Goal: Task Accomplishment & Management: Use online tool/utility

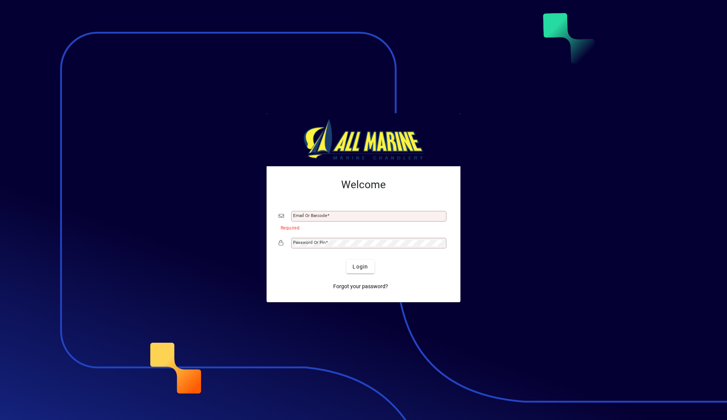
click at [310, 213] on div "Email or Barcode" at bounding box center [368, 216] width 155 height 11
type input "**********"
click at [357, 263] on span "Login" at bounding box center [361, 267] width 16 height 8
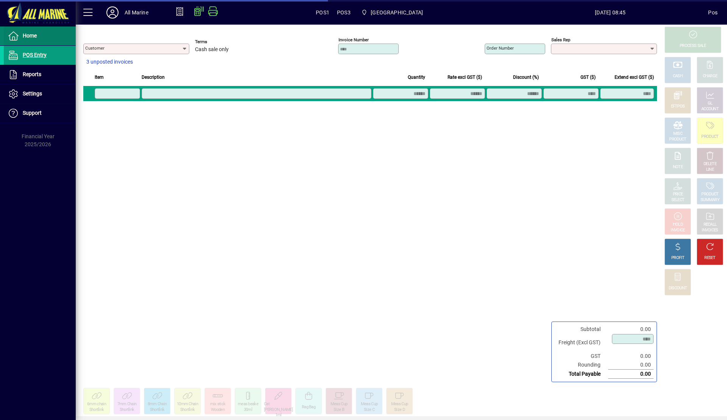
type input "**********"
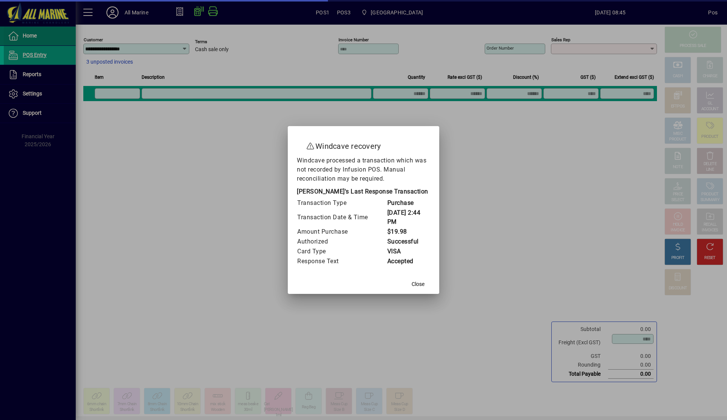
click at [35, 35] on div at bounding box center [363, 210] width 727 height 420
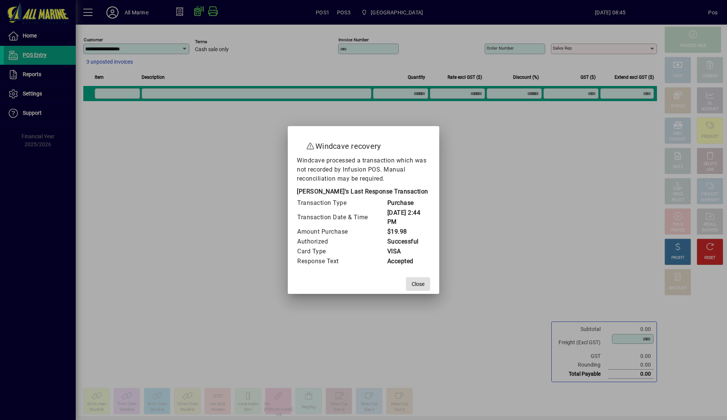
click at [415, 286] on span "Close" at bounding box center [418, 284] width 13 height 8
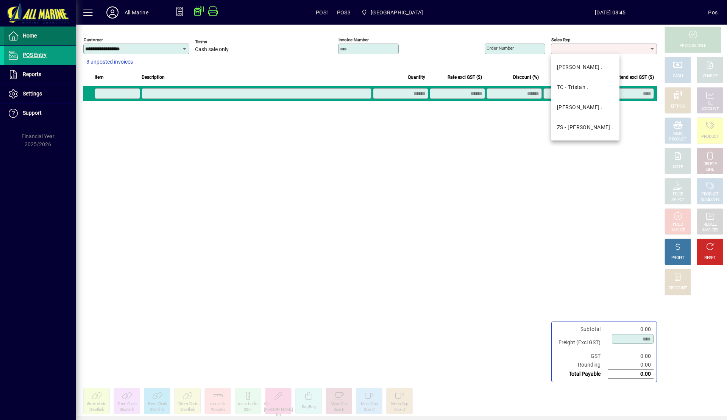
click at [48, 39] on span at bounding box center [40, 36] width 72 height 18
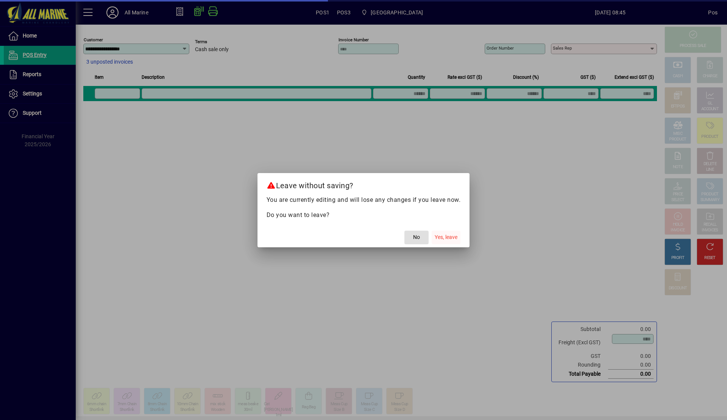
click at [445, 240] on span "Yes, leave" at bounding box center [446, 237] width 23 height 8
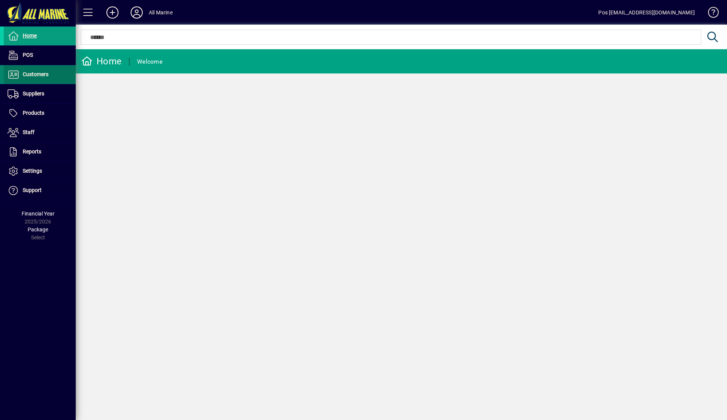
click at [37, 75] on span "Customers" at bounding box center [36, 74] width 26 height 6
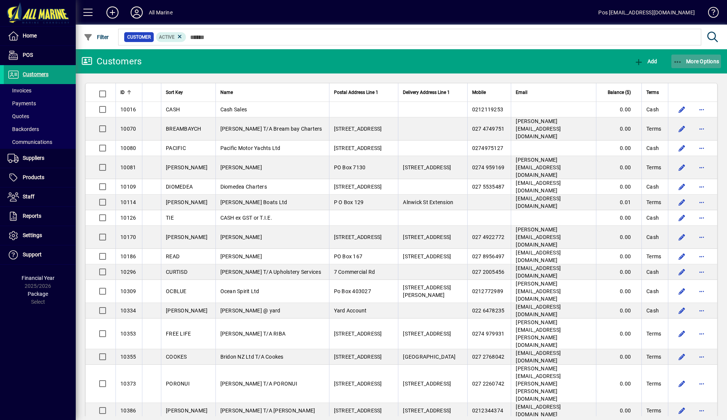
click at [692, 62] on span "More Options" at bounding box center [696, 61] width 46 height 6
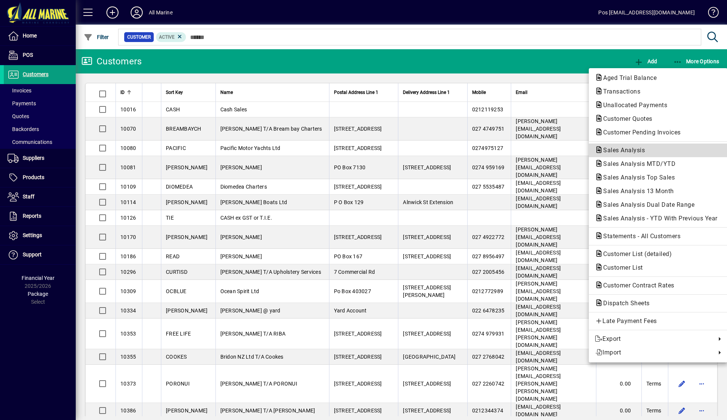
click at [633, 151] on span "Sales Analysis" at bounding box center [622, 150] width 54 height 7
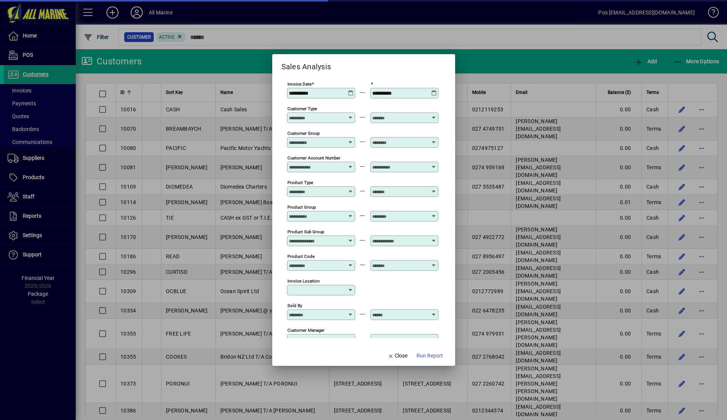
type input "**********"
click at [349, 90] on icon at bounding box center [351, 90] width 6 height 0
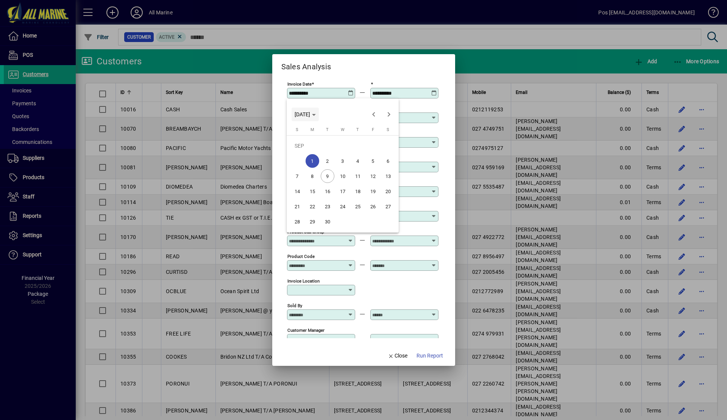
click at [316, 116] on span "MON SEP 01 2025" at bounding box center [305, 114] width 21 height 6
click at [329, 169] on span "2025" at bounding box center [329, 168] width 24 height 14
click at [303, 181] on span "SEP" at bounding box center [303, 183] width 24 height 14
click at [311, 160] on span "1" at bounding box center [313, 161] width 14 height 14
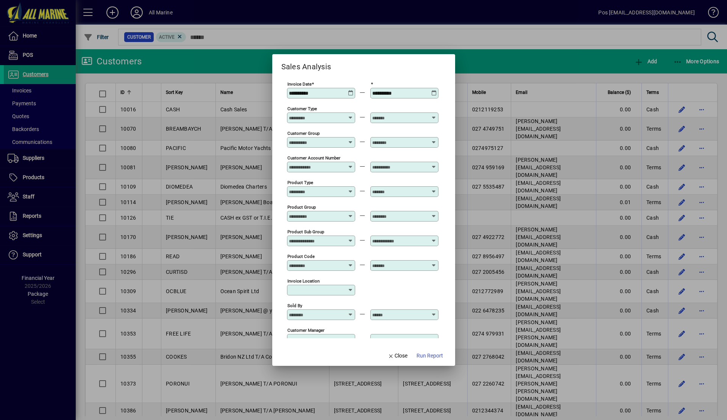
click at [349, 90] on icon at bounding box center [351, 90] width 6 height 0
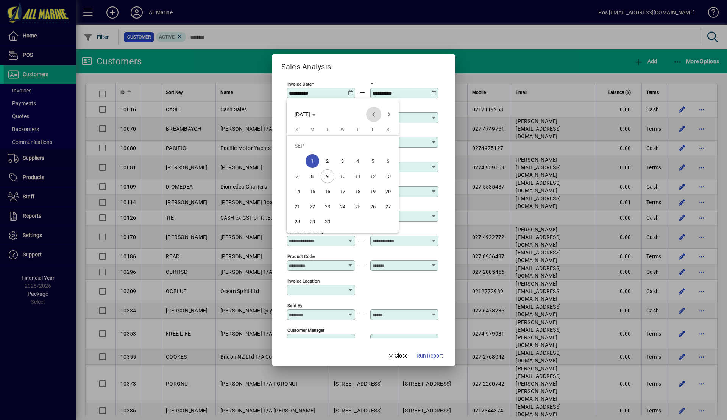
click at [374, 116] on span "Previous month" at bounding box center [373, 114] width 15 height 15
click at [371, 147] on span "1" at bounding box center [373, 146] width 14 height 14
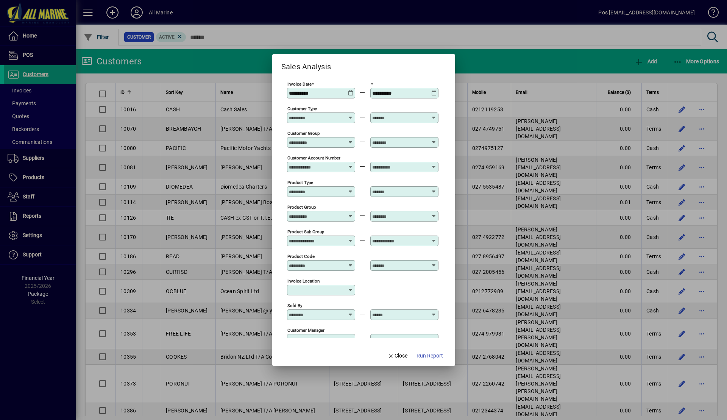
type input "**********"
click at [434, 90] on icon at bounding box center [434, 90] width 6 height 0
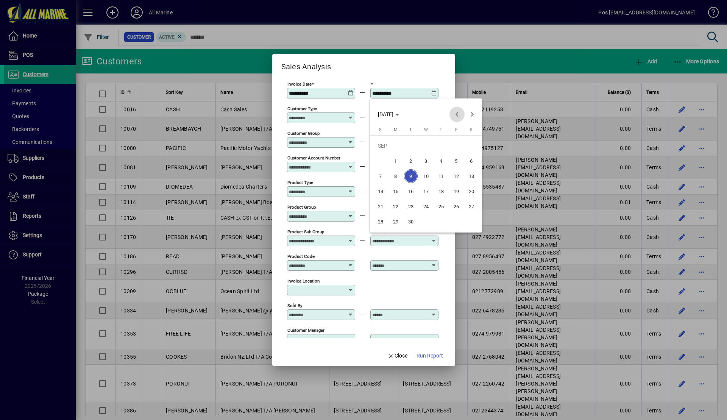
click at [460, 116] on span "Previous month" at bounding box center [456, 114] width 15 height 15
click at [472, 161] on span "9" at bounding box center [472, 161] width 14 height 14
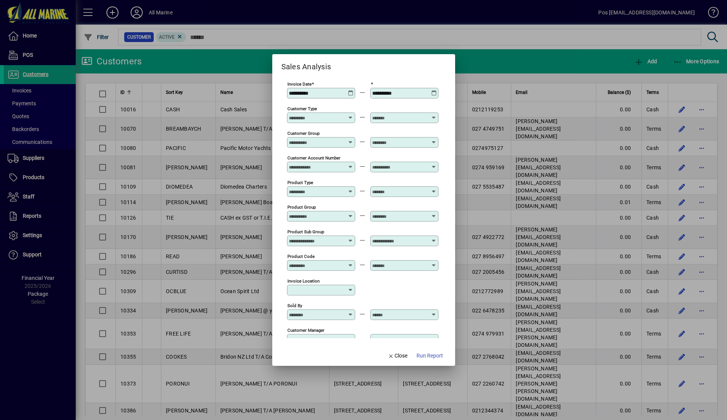
type input "**********"
click at [432, 356] on span "Run Report" at bounding box center [430, 356] width 27 height 8
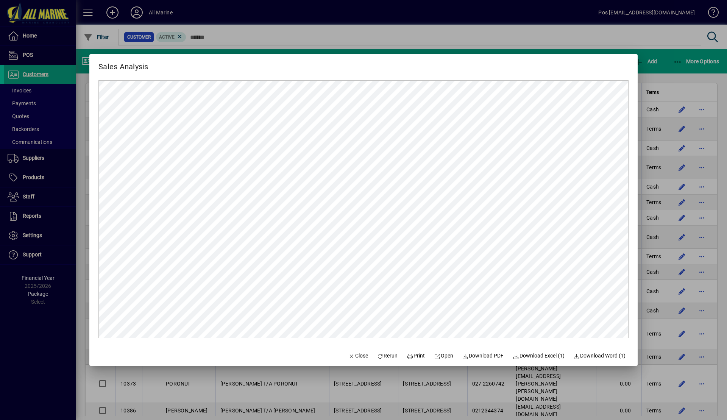
click at [677, 68] on div at bounding box center [363, 210] width 727 height 420
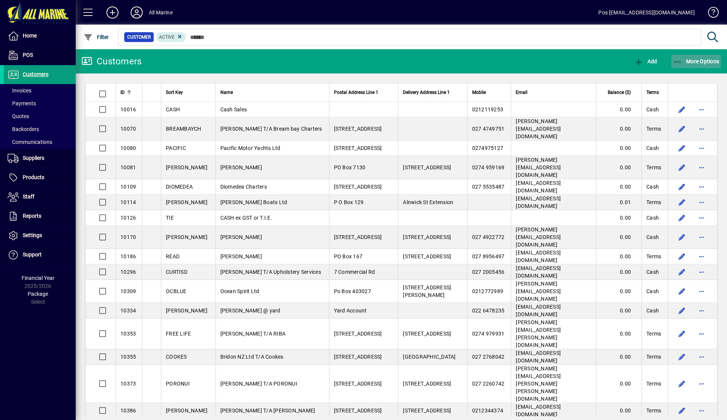
click at [689, 57] on span "button" at bounding box center [696, 61] width 50 height 18
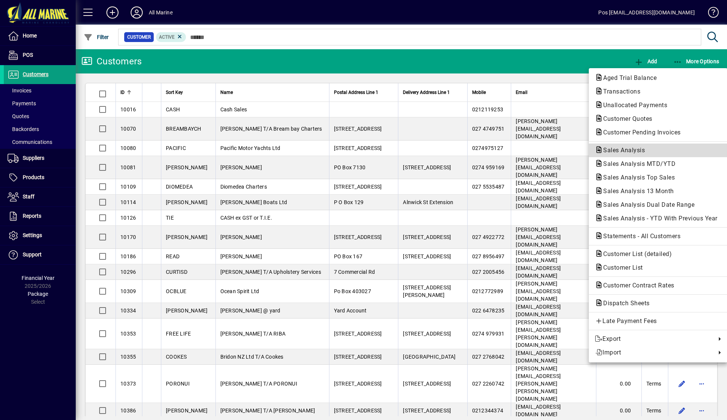
click at [631, 151] on span "Sales Analysis" at bounding box center [622, 150] width 54 height 7
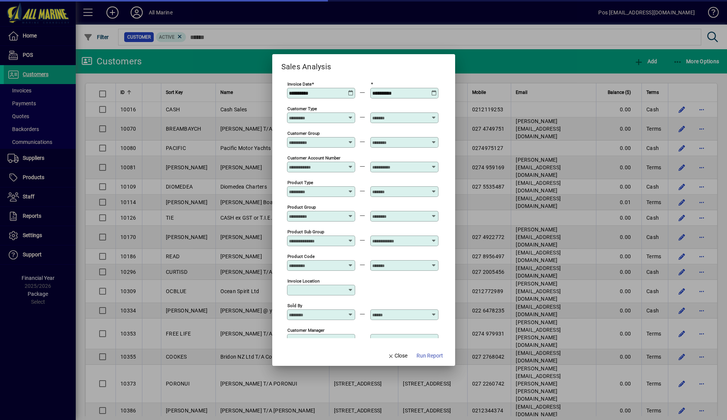
type input "**********"
click at [349, 90] on icon at bounding box center [351, 90] width 6 height 0
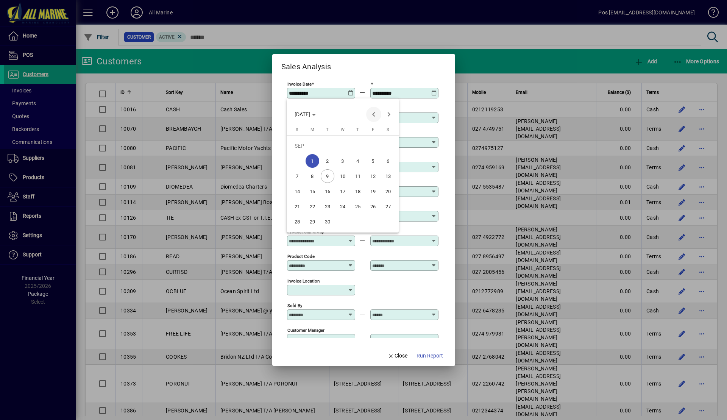
click at [374, 115] on span "Previous month" at bounding box center [373, 114] width 15 height 15
click at [372, 143] on span "1" at bounding box center [373, 146] width 14 height 14
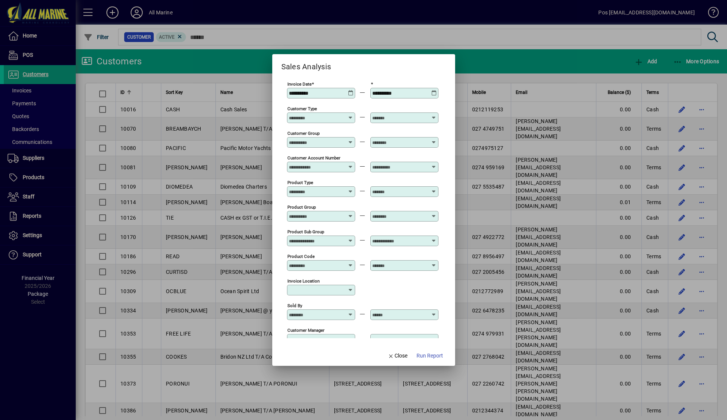
type input "**********"
click at [434, 90] on icon at bounding box center [434, 90] width 6 height 0
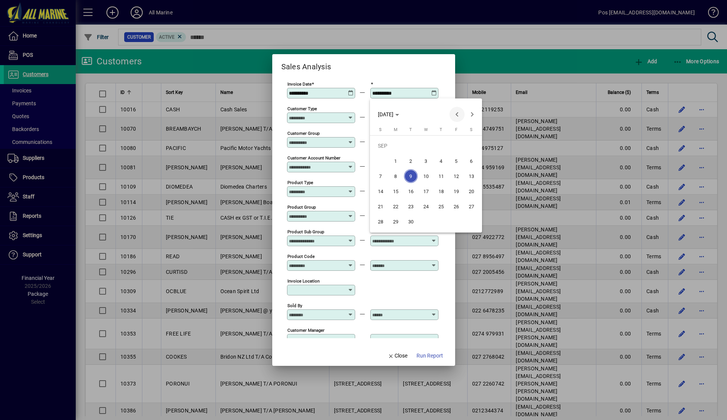
click at [460, 115] on span "Previous month" at bounding box center [456, 114] width 15 height 15
click at [460, 178] on span "15" at bounding box center [456, 176] width 14 height 14
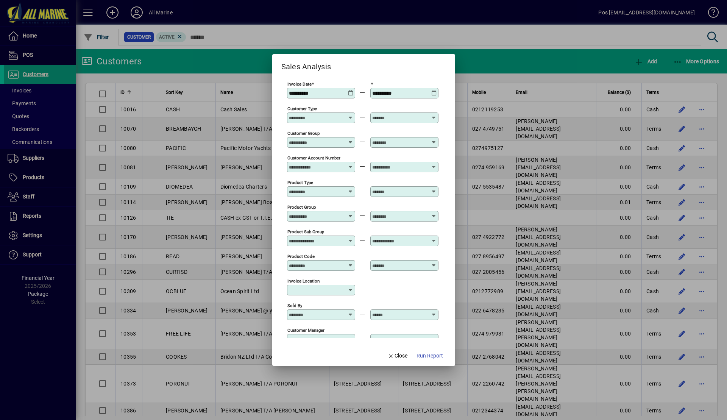
type input "**********"
click at [432, 354] on span "Run Report" at bounding box center [430, 356] width 27 height 8
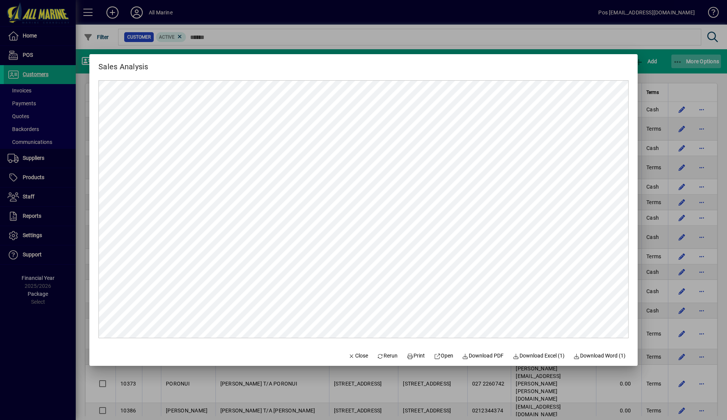
click at [672, 71] on div at bounding box center [363, 210] width 727 height 420
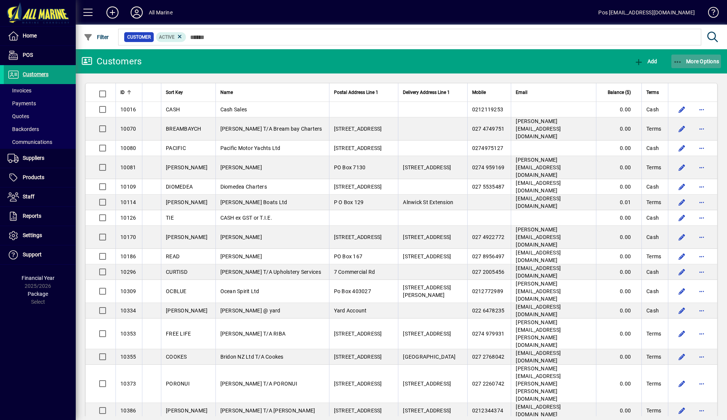
click at [683, 62] on span "More Options" at bounding box center [696, 61] width 46 height 6
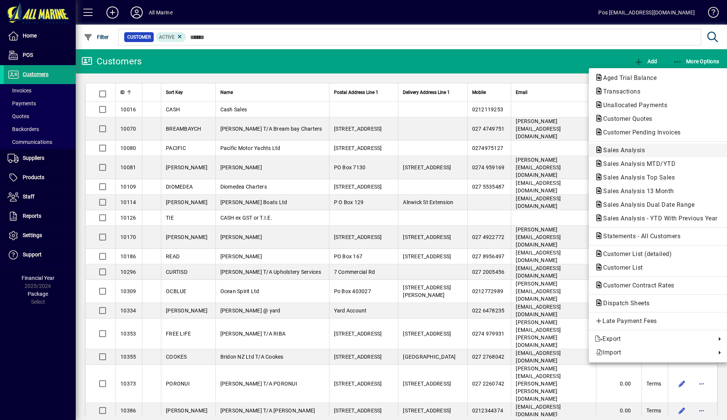
click at [635, 150] on span "Sales Analysis" at bounding box center [622, 150] width 54 height 7
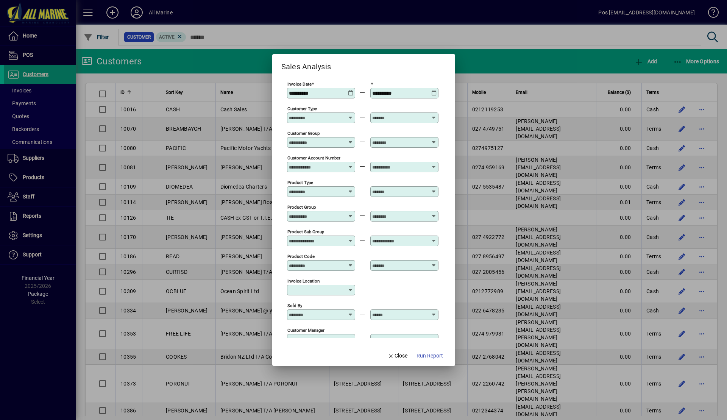
click at [349, 90] on icon at bounding box center [351, 90] width 6 height 0
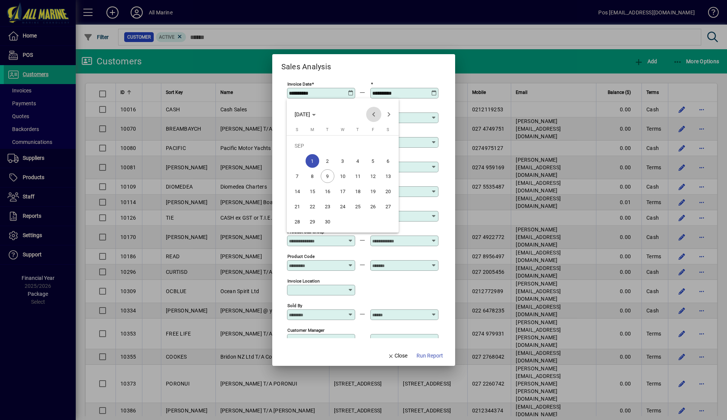
click at [373, 115] on span "Previous month" at bounding box center [373, 114] width 15 height 15
click at [370, 148] on span "1" at bounding box center [373, 146] width 14 height 14
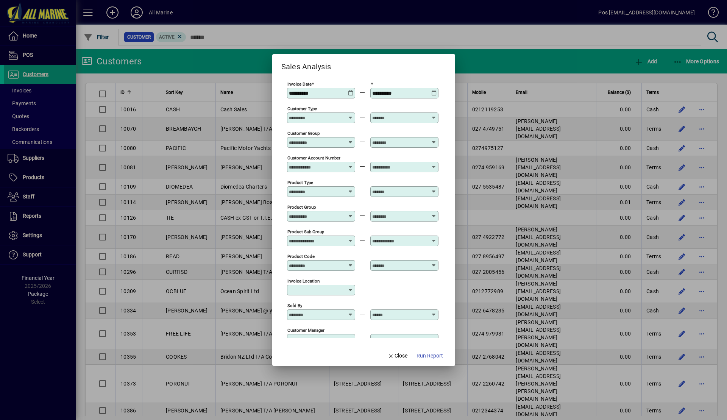
type input "**********"
click at [435, 90] on icon at bounding box center [434, 90] width 6 height 0
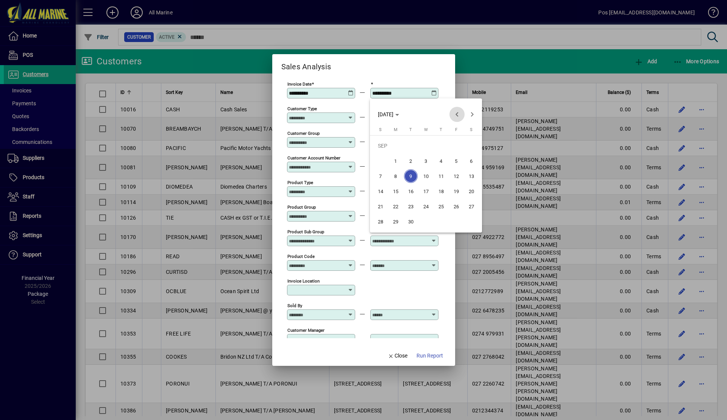
click at [460, 113] on span "Previous month" at bounding box center [456, 114] width 15 height 15
click at [423, 176] on span "13" at bounding box center [426, 176] width 14 height 14
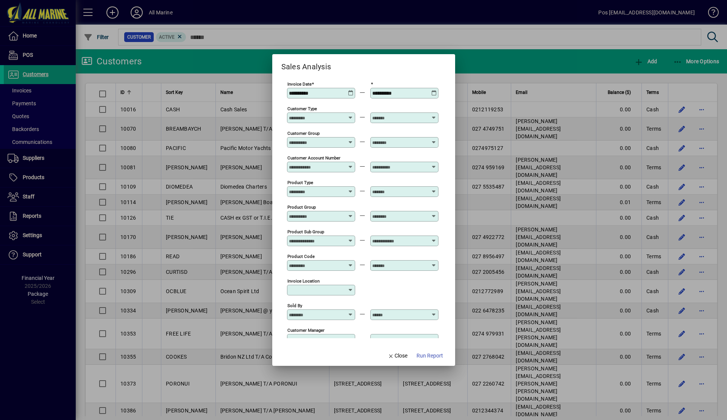
type input "**********"
click at [434, 357] on span "Run Report" at bounding box center [430, 356] width 27 height 8
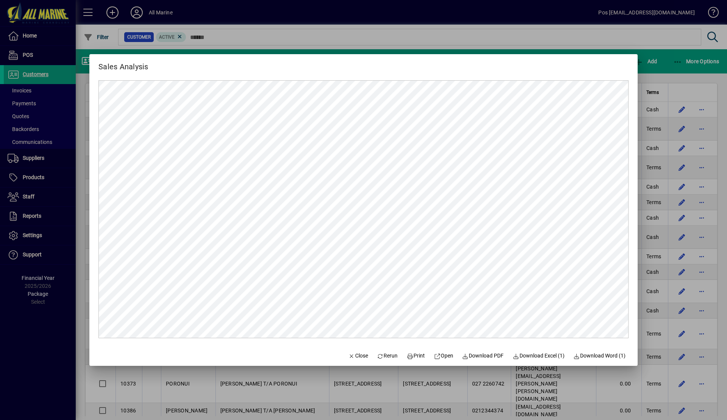
click at [667, 70] on div at bounding box center [363, 210] width 727 height 420
